Goal: Information Seeking & Learning: Learn about a topic

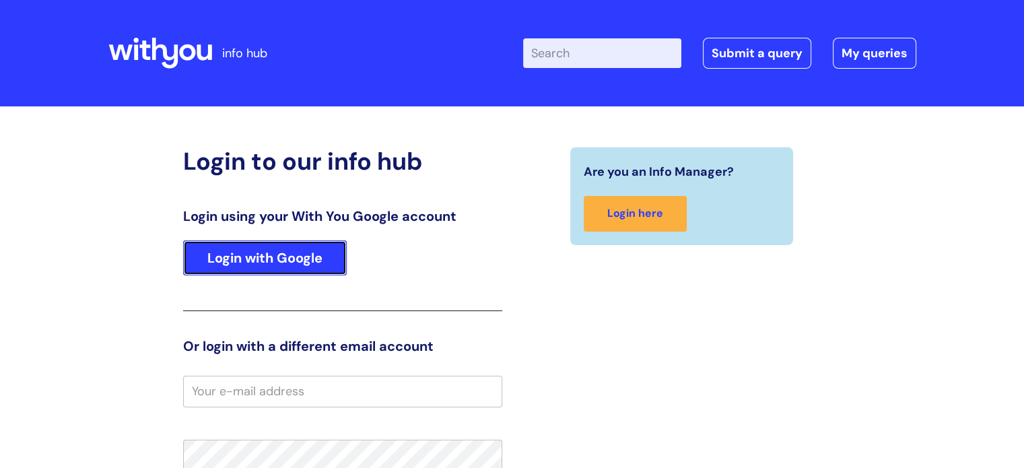
click at [278, 254] on link "Login with Google" at bounding box center [265, 257] width 164 height 35
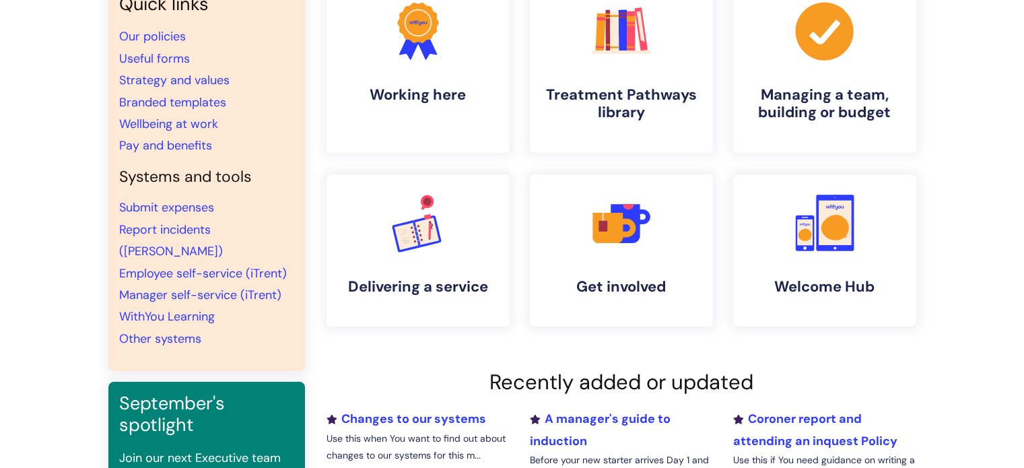
scroll to position [114, 0]
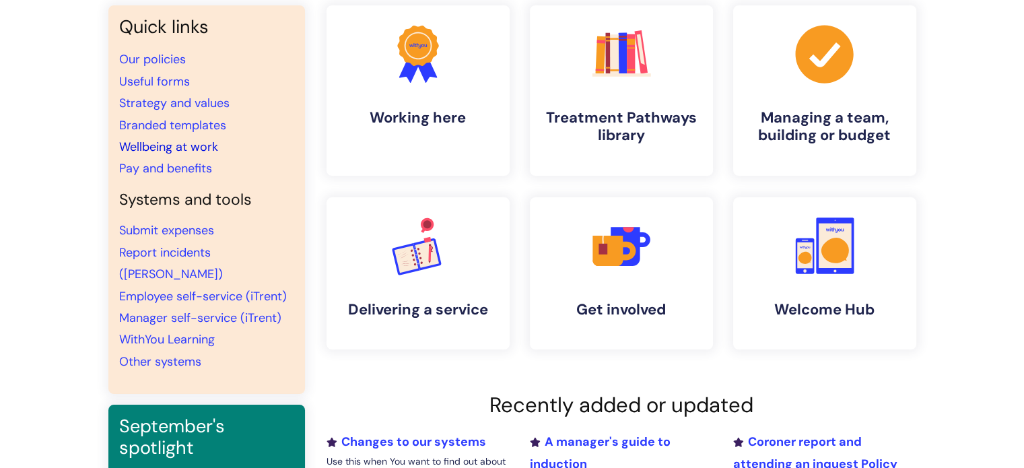
click at [187, 143] on link "Wellbeing at work" at bounding box center [168, 147] width 99 height 16
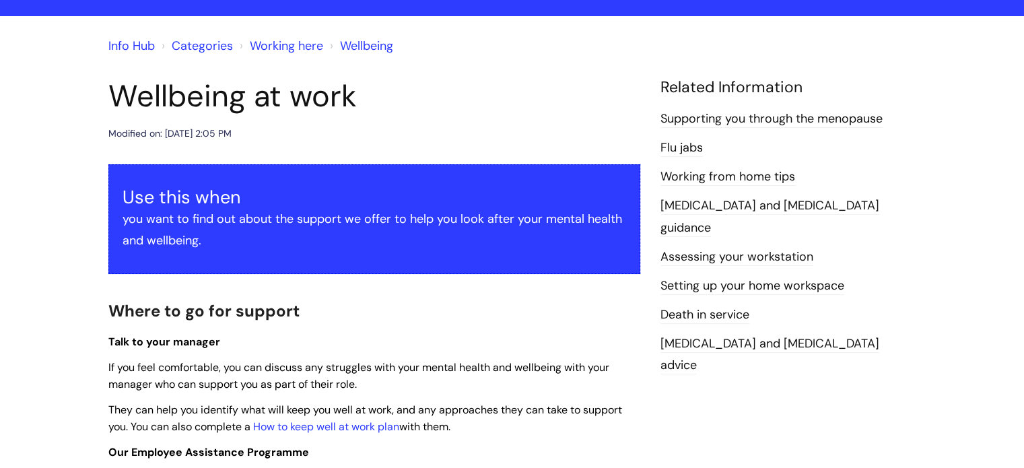
scroll to position [67, 0]
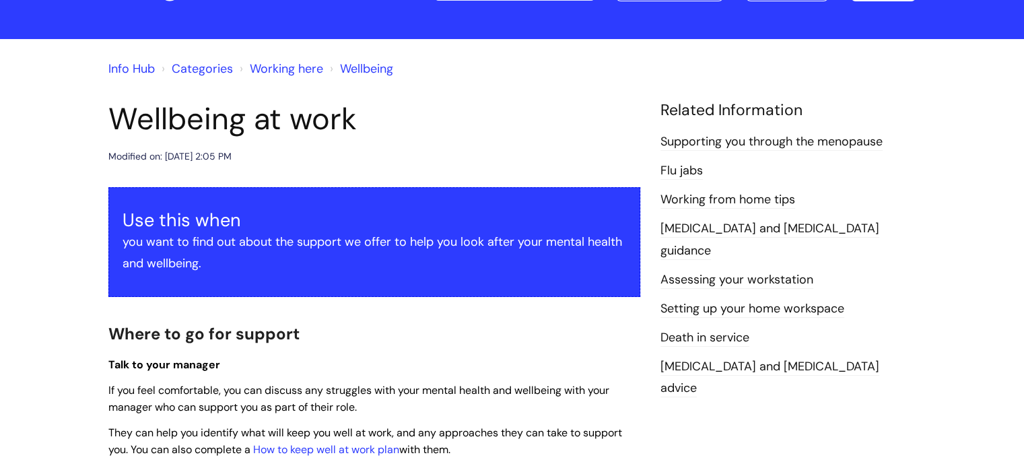
click at [294, 67] on link "Working here" at bounding box center [286, 69] width 73 height 16
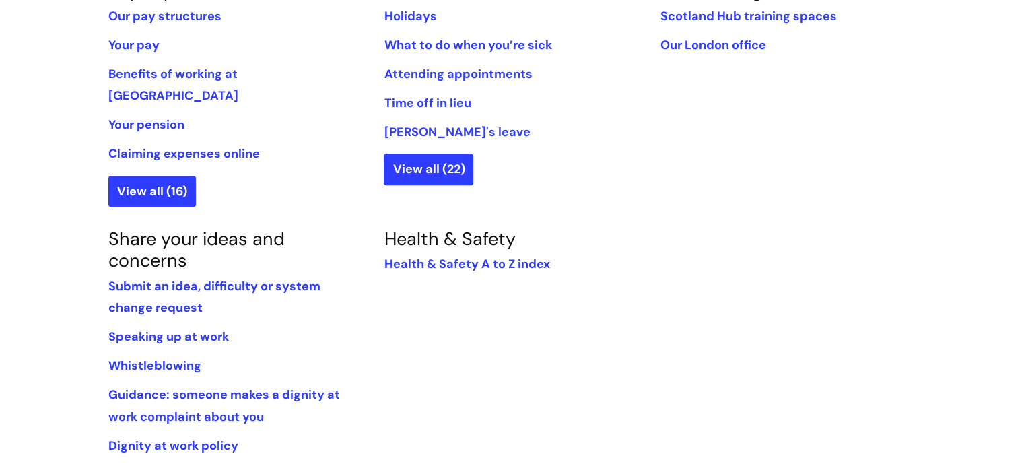
scroll to position [808, 0]
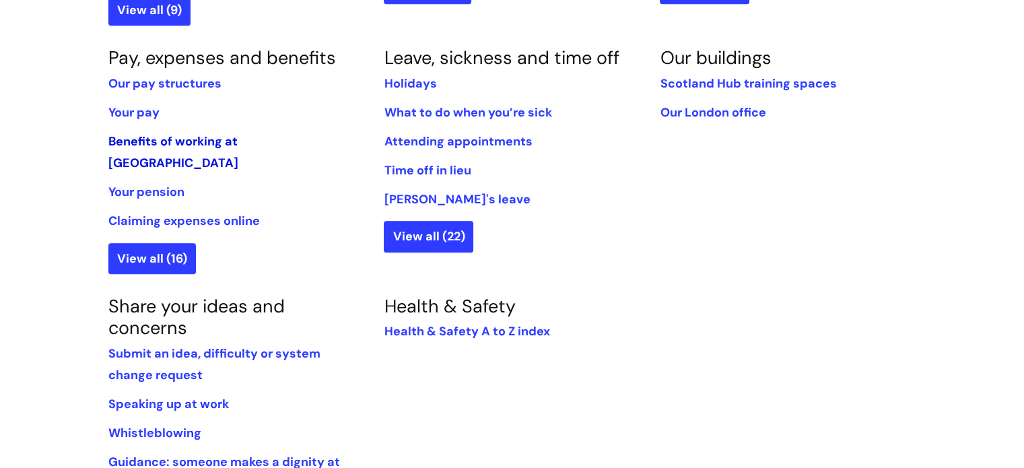
click at [238, 133] on link "Benefits of working at [GEOGRAPHIC_DATA]" at bounding box center [173, 152] width 130 height 38
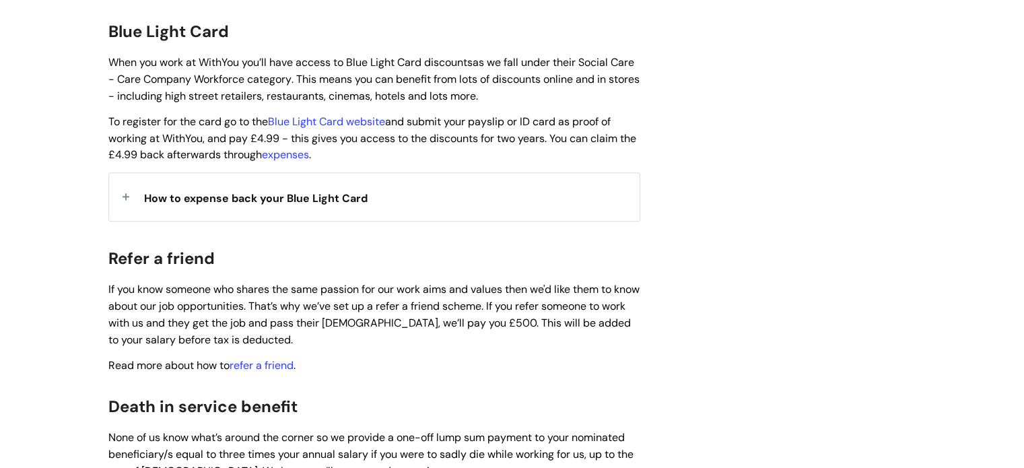
scroll to position [1413, 0]
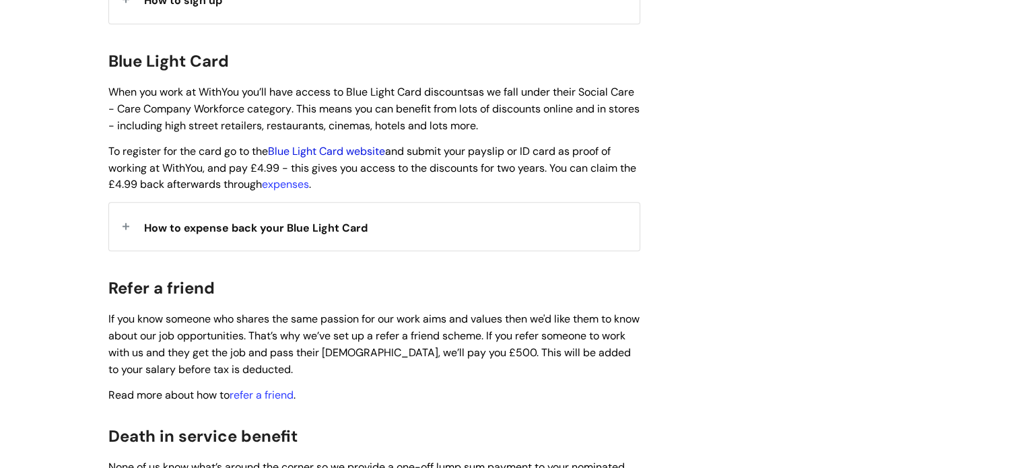
click at [352, 144] on link "Blue Light Card website" at bounding box center [326, 151] width 117 height 14
